Goal: Find specific page/section: Find specific page/section

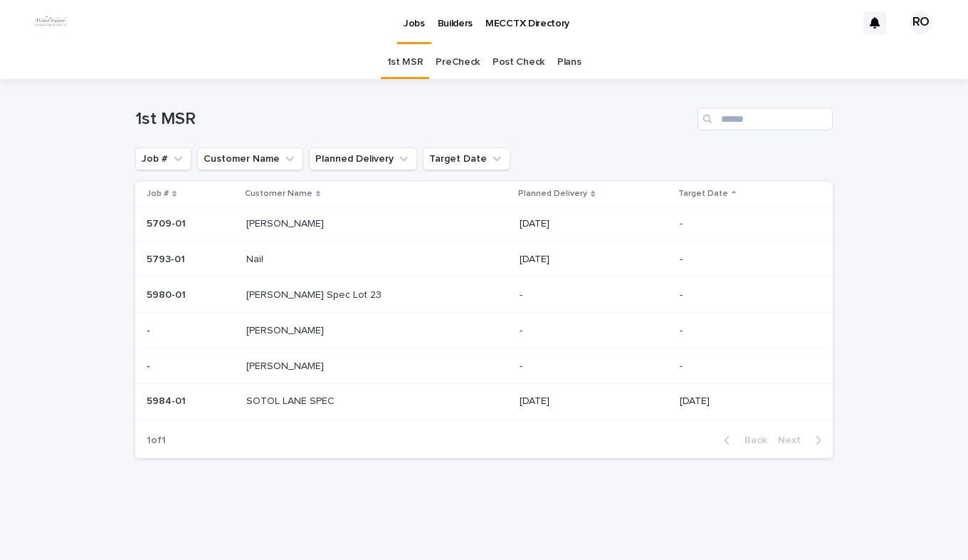
click at [468, 61] on link "PreCheck" at bounding box center [458, 62] width 44 height 33
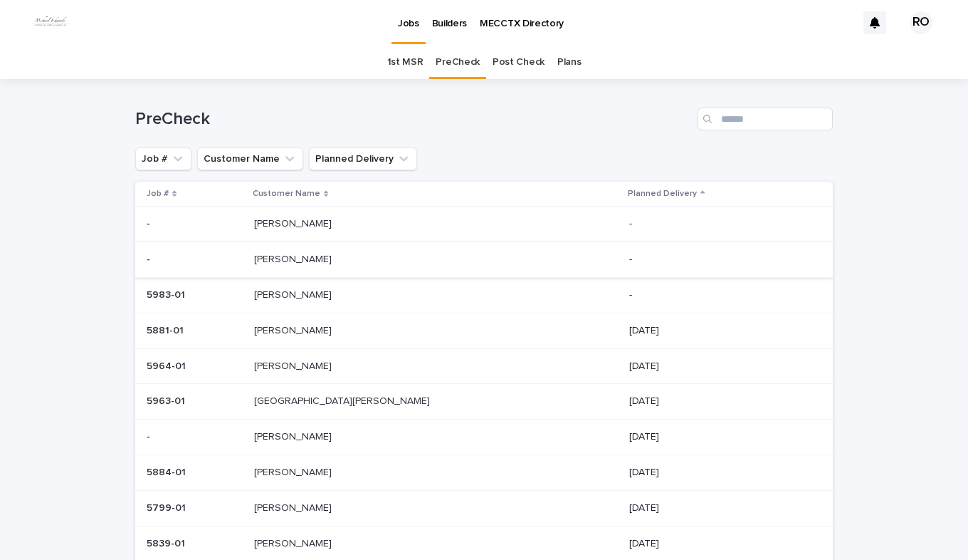
scroll to position [71, 0]
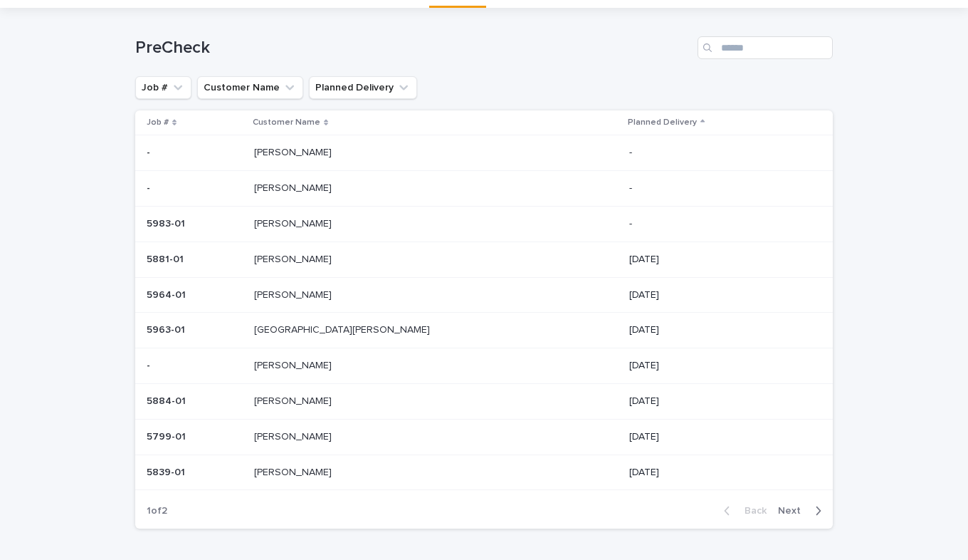
click at [779, 511] on span "Next" at bounding box center [793, 510] width 31 height 10
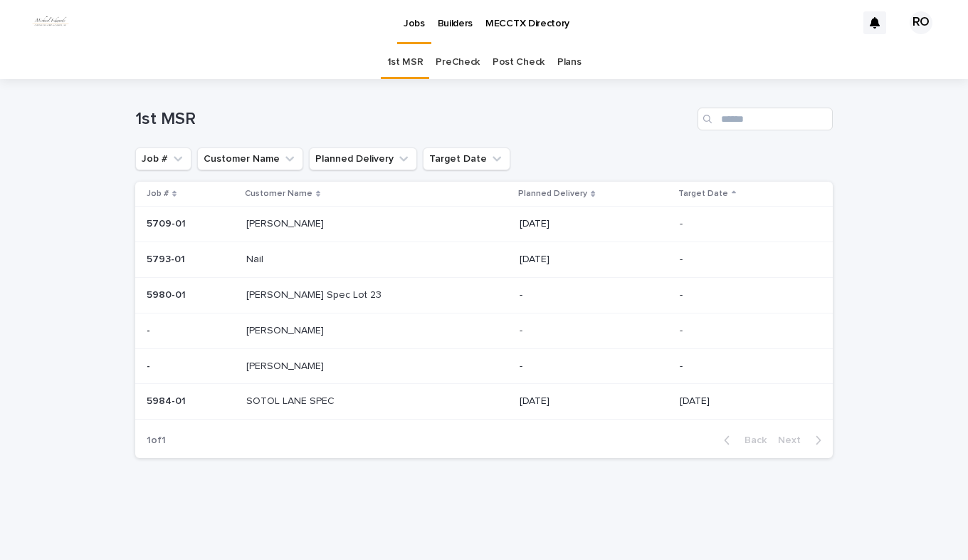
click at [295, 224] on p "[PERSON_NAME]" at bounding box center [286, 222] width 80 height 15
